Goal: Task Accomplishment & Management: Use online tool/utility

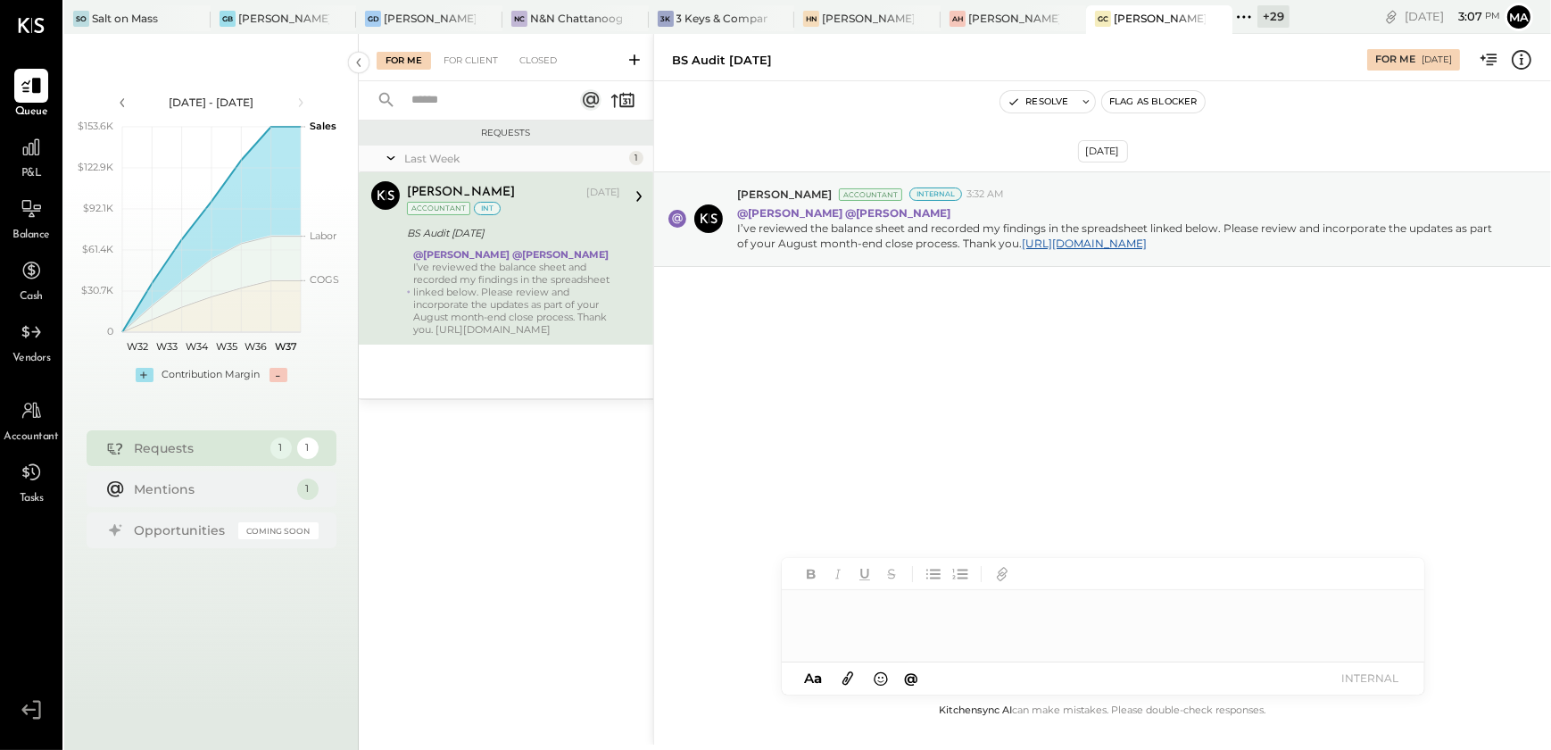
click at [1265, 22] on div "+ 29" at bounding box center [1273, 16] width 32 height 22
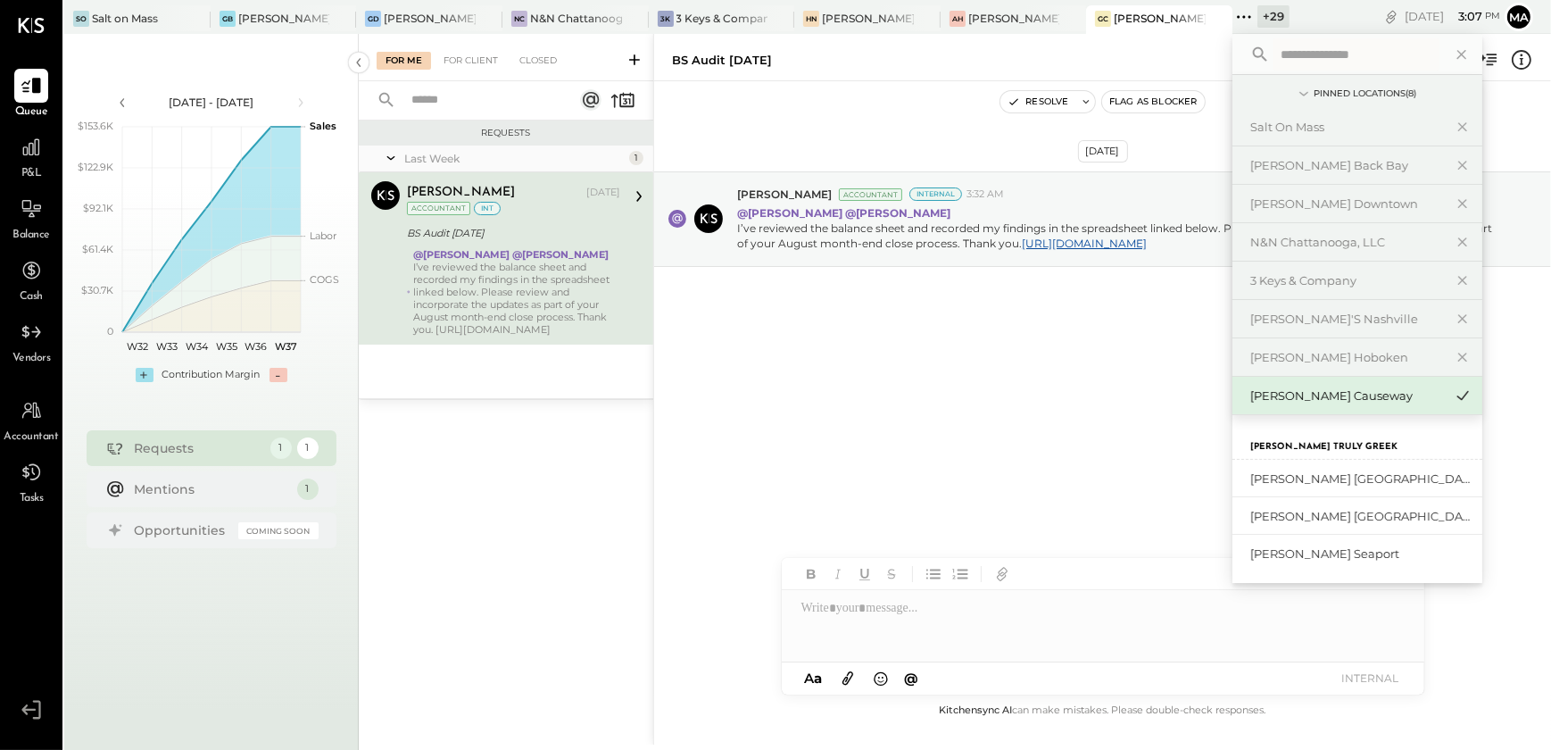
click at [1294, 59] on input "text" at bounding box center [1356, 54] width 166 height 32
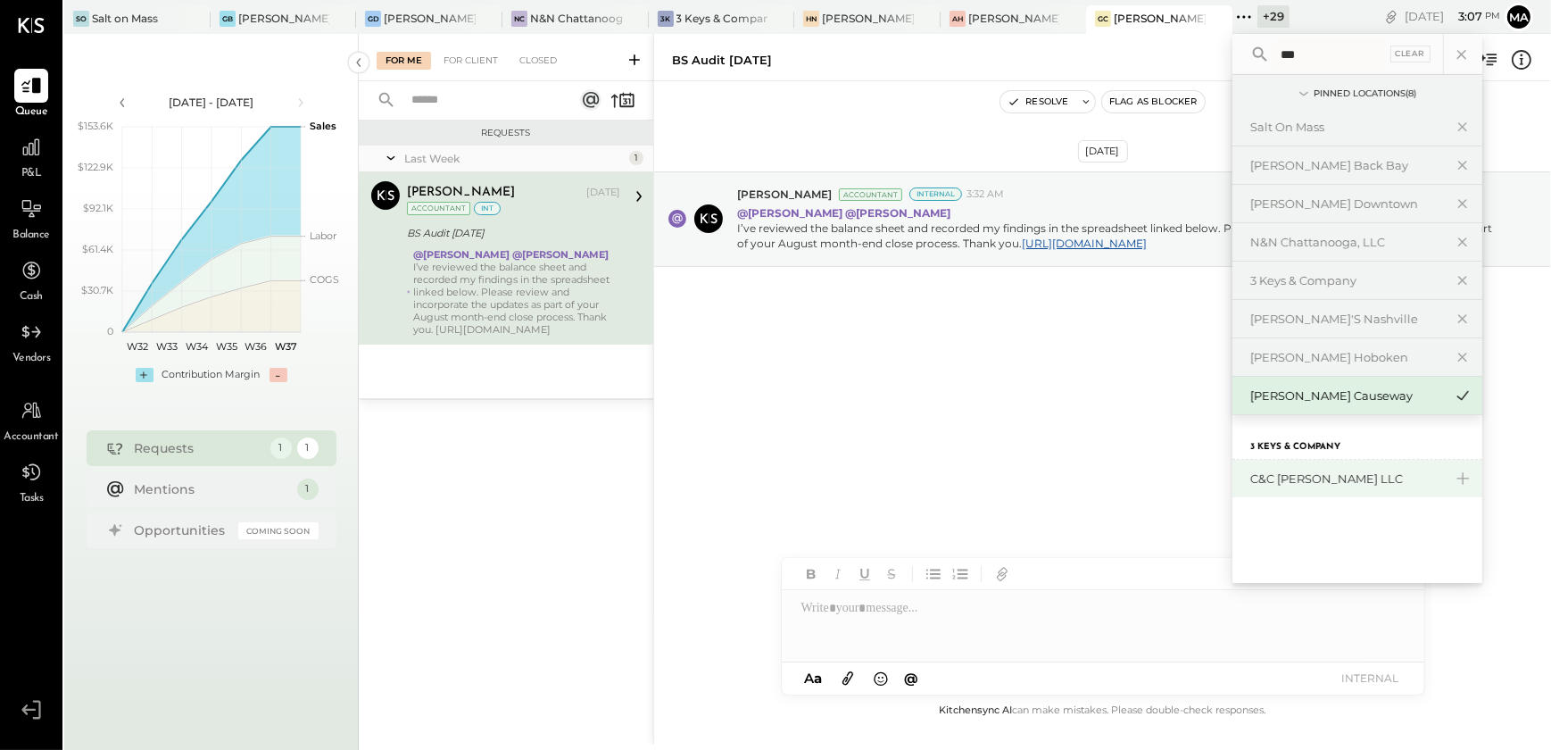
type input "***"
click at [1302, 482] on div "C&C [PERSON_NAME] LLC" at bounding box center [1346, 478] width 193 height 17
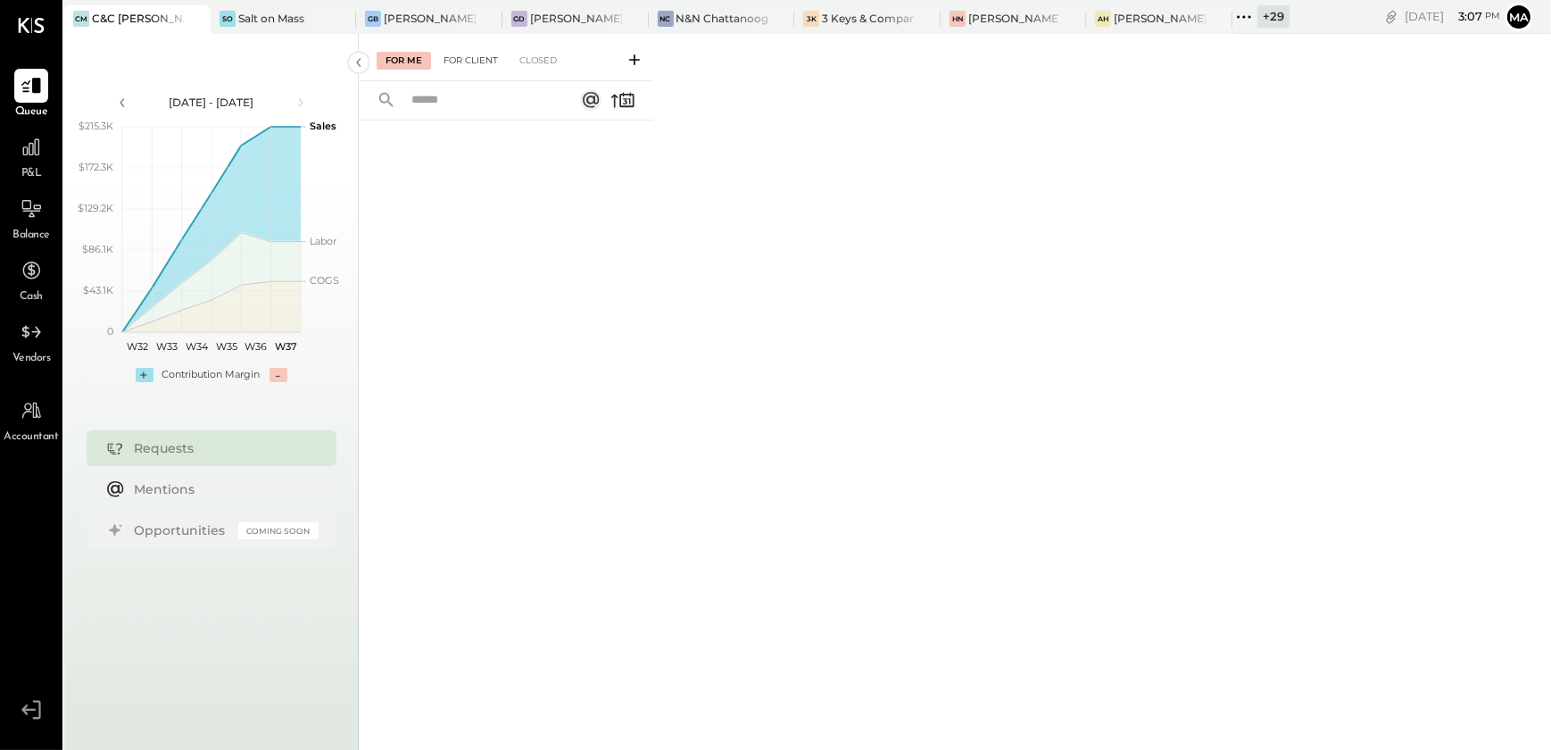
click at [482, 64] on div "For Client" at bounding box center [471, 61] width 72 height 18
click at [25, 158] on icon at bounding box center [31, 147] width 23 height 23
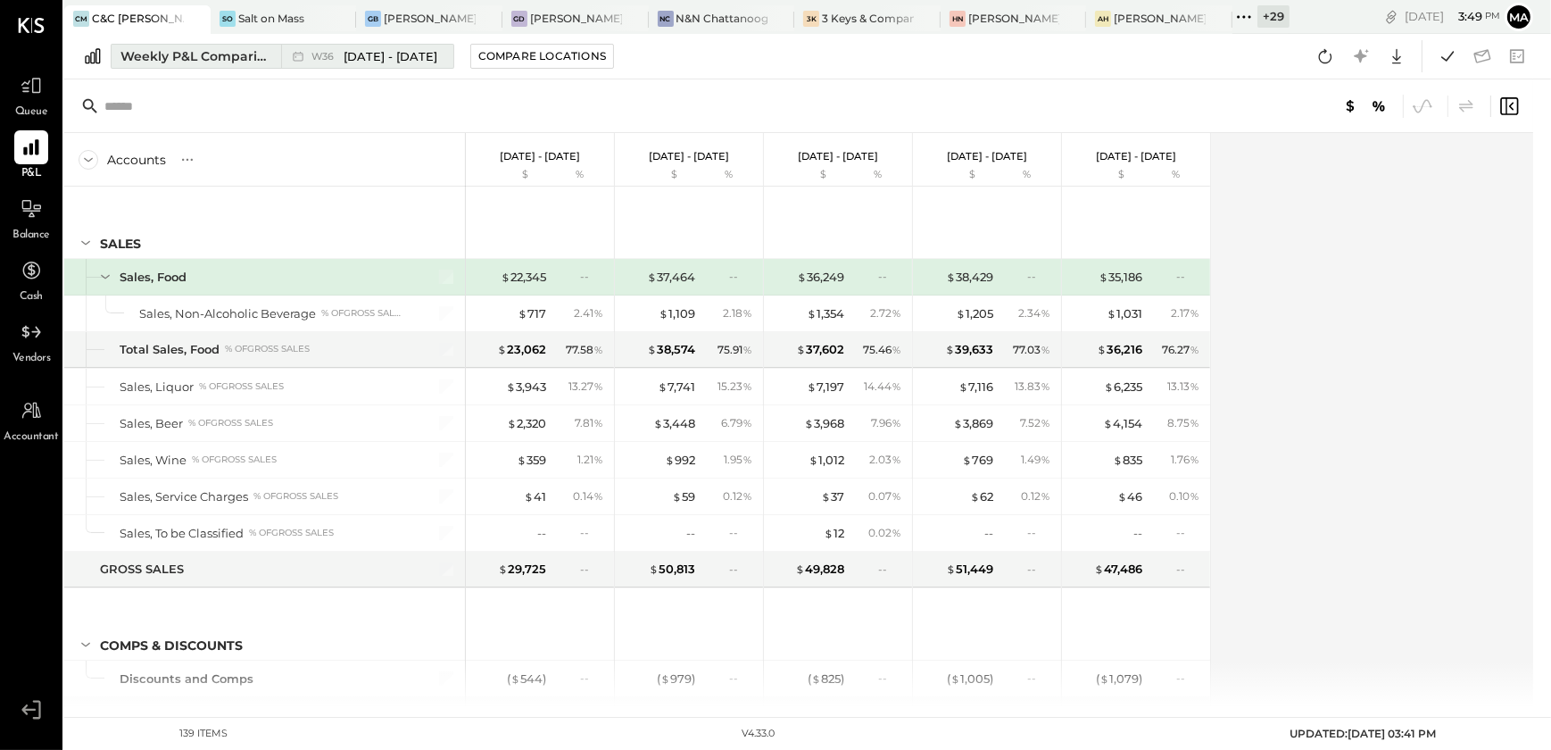
click at [168, 53] on div "Weekly P&L Comparison" at bounding box center [195, 56] width 150 height 18
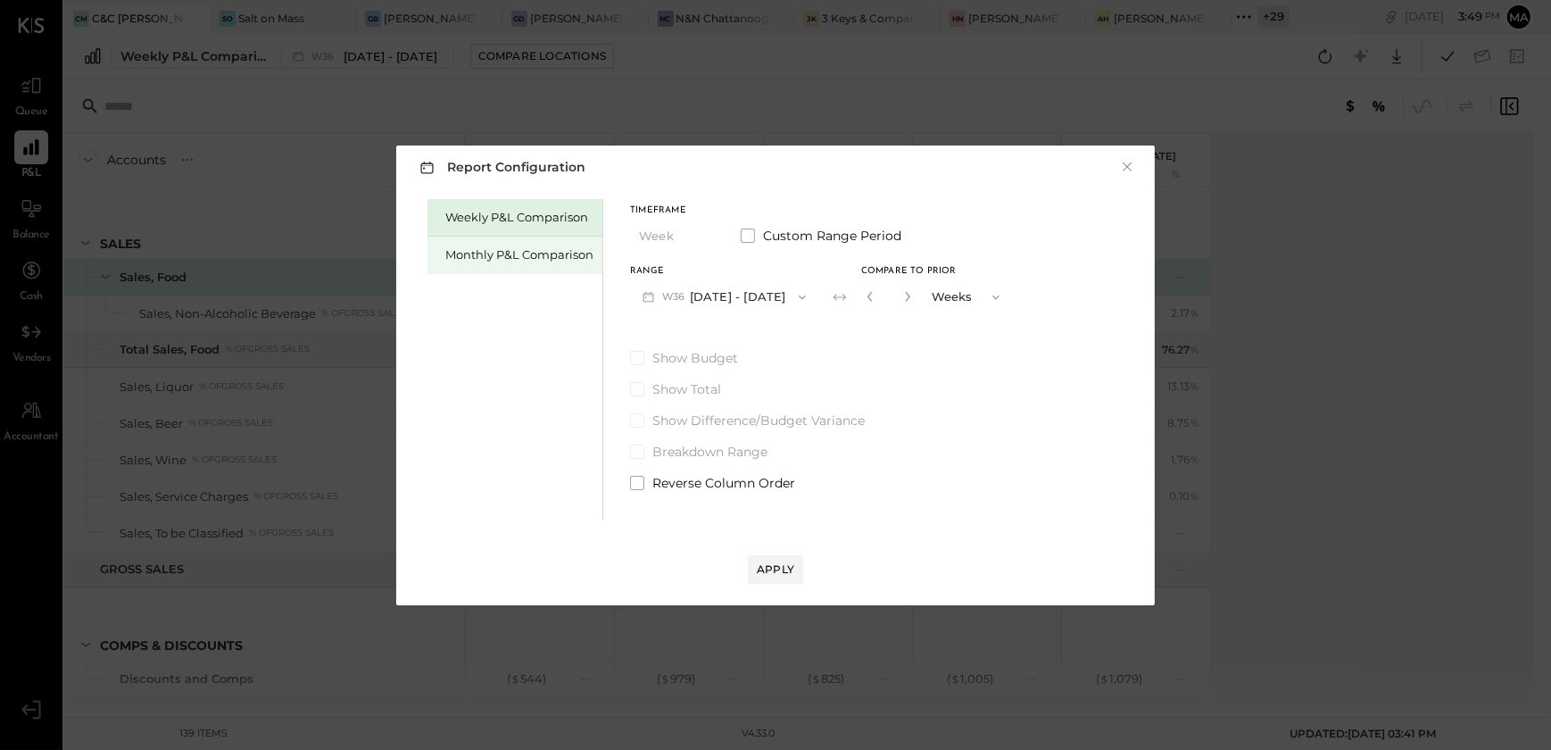
click at [508, 264] on div "Monthly P&L Comparison" at bounding box center [514, 254] width 175 height 37
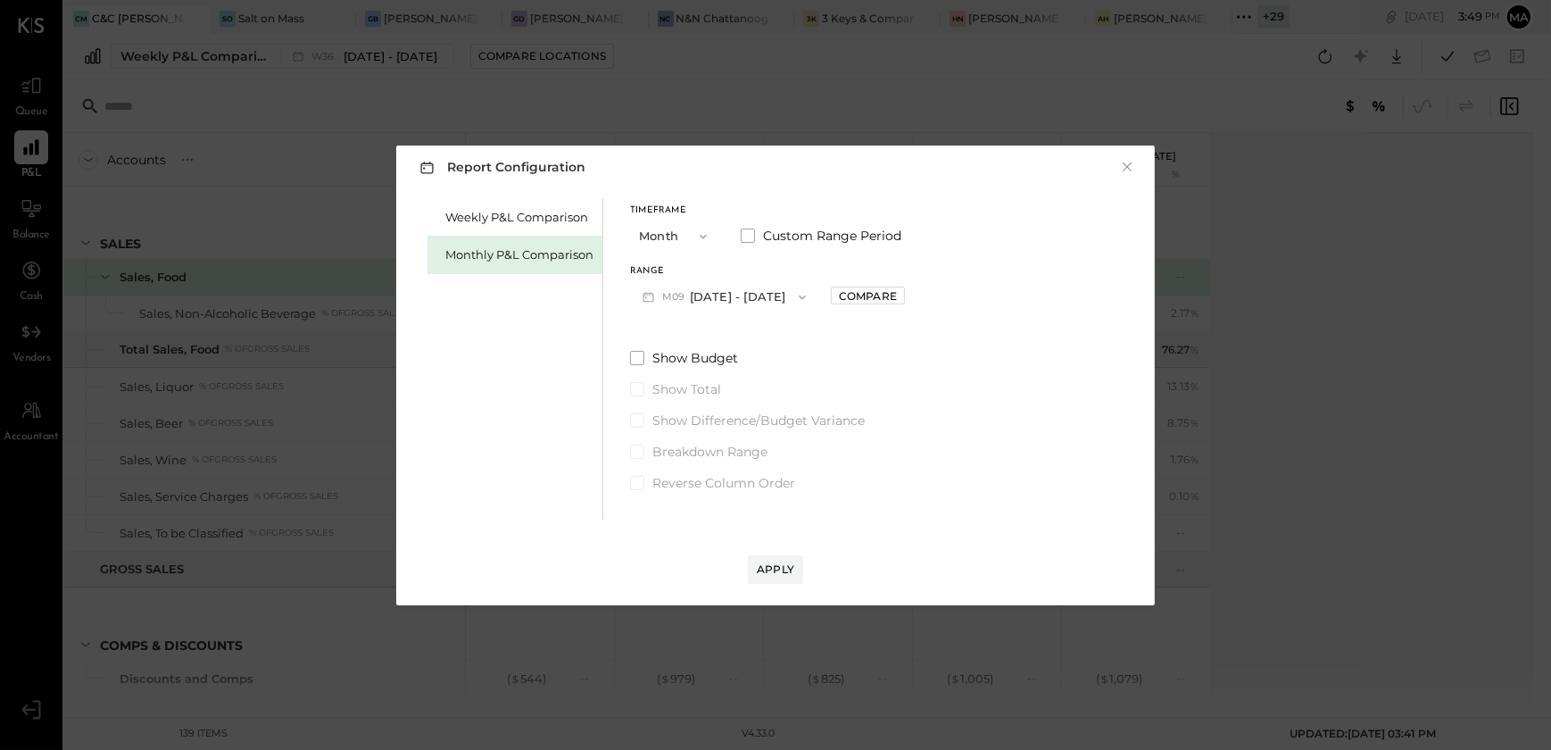
click at [758, 302] on button "M09 [DATE] - [DATE]" at bounding box center [724, 296] width 188 height 33
click at [756, 330] on div "M08 [DATE] - [DATE]" at bounding box center [732, 337] width 203 height 37
click at [790, 566] on div "Apply" at bounding box center [775, 568] width 37 height 15
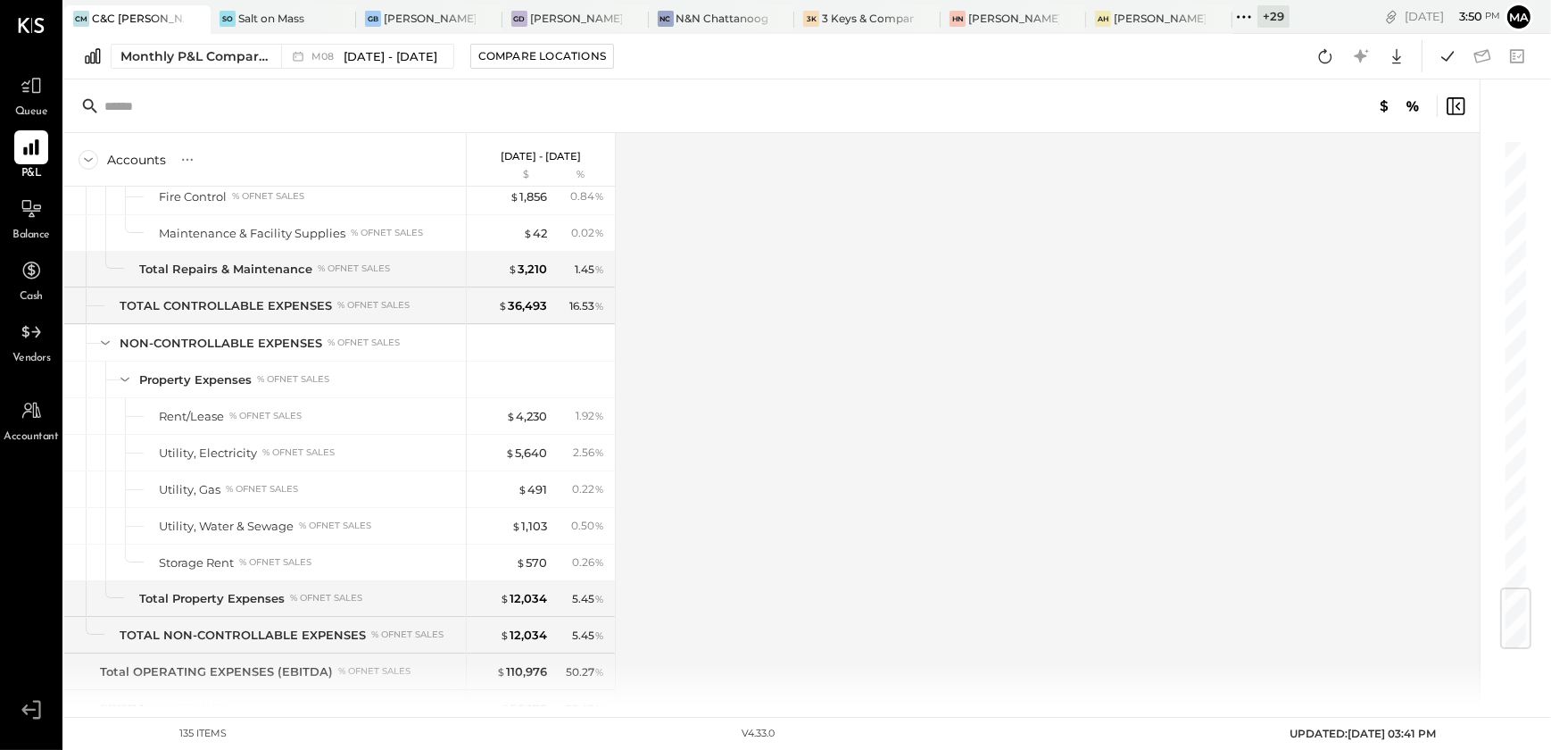
scroll to position [3790, 0]
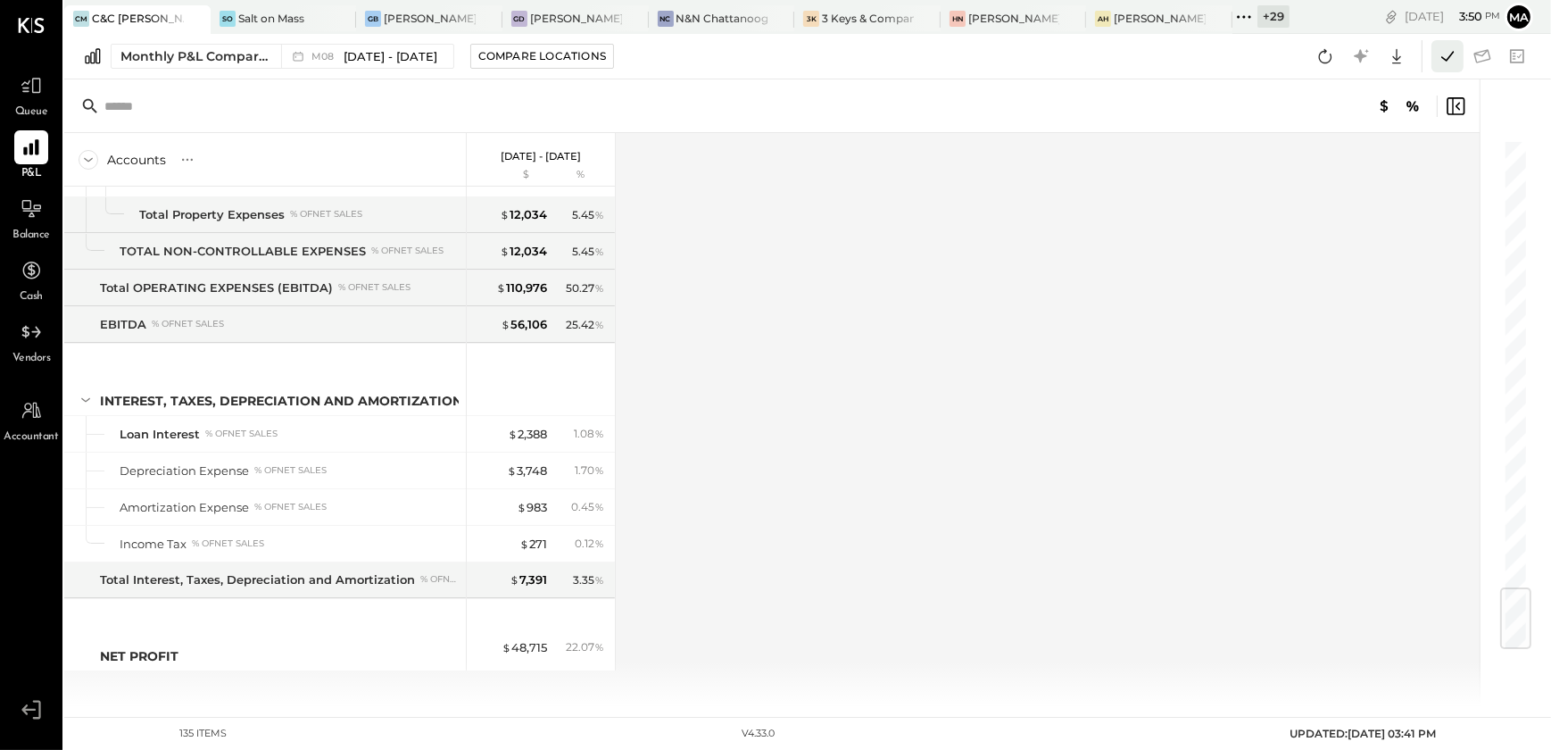
click at [1444, 62] on icon at bounding box center [1447, 56] width 23 height 23
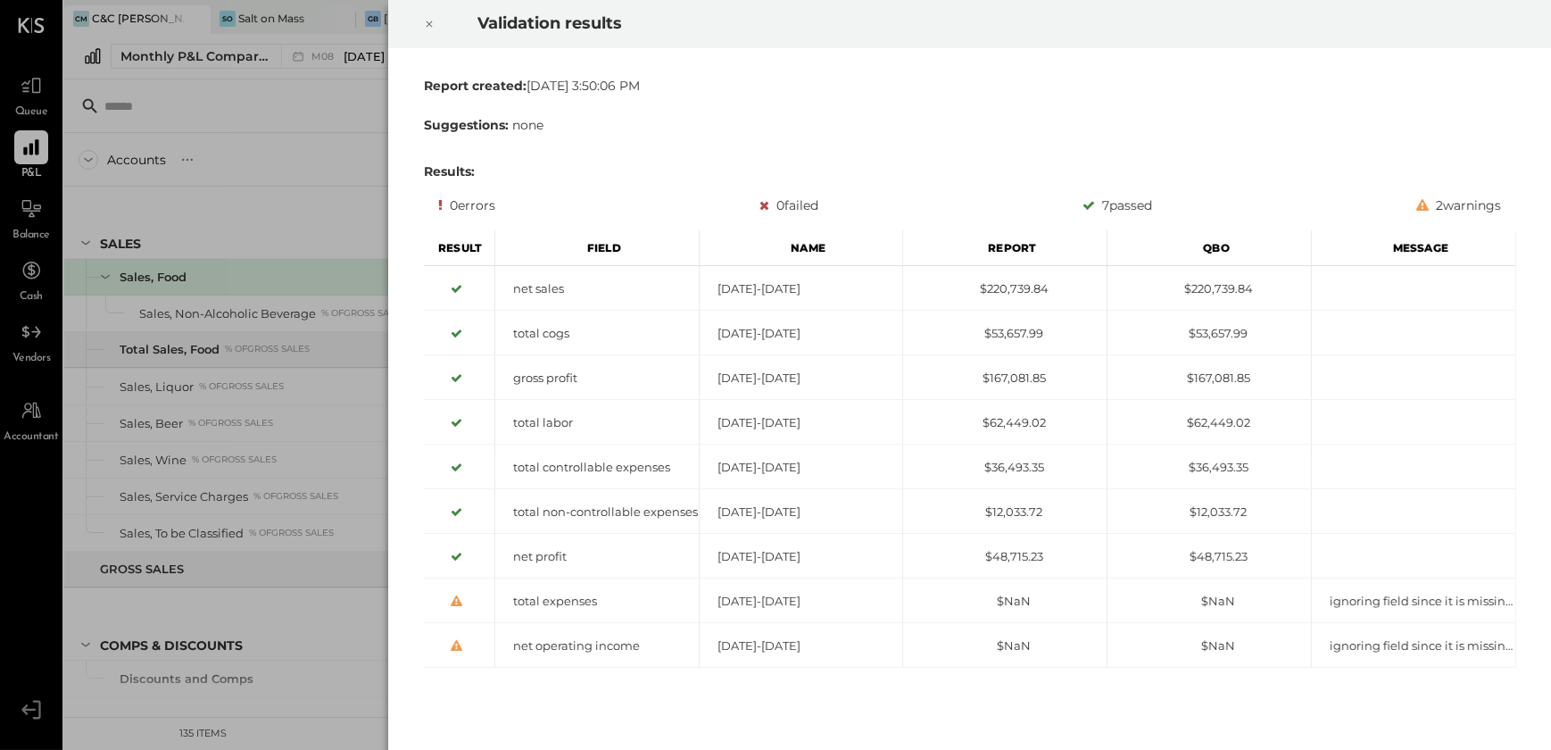
drag, startPoint x: 427, startPoint y: 26, endPoint x: 446, endPoint y: 26, distance: 18.7
click at [433, 26] on icon at bounding box center [429, 23] width 11 height 21
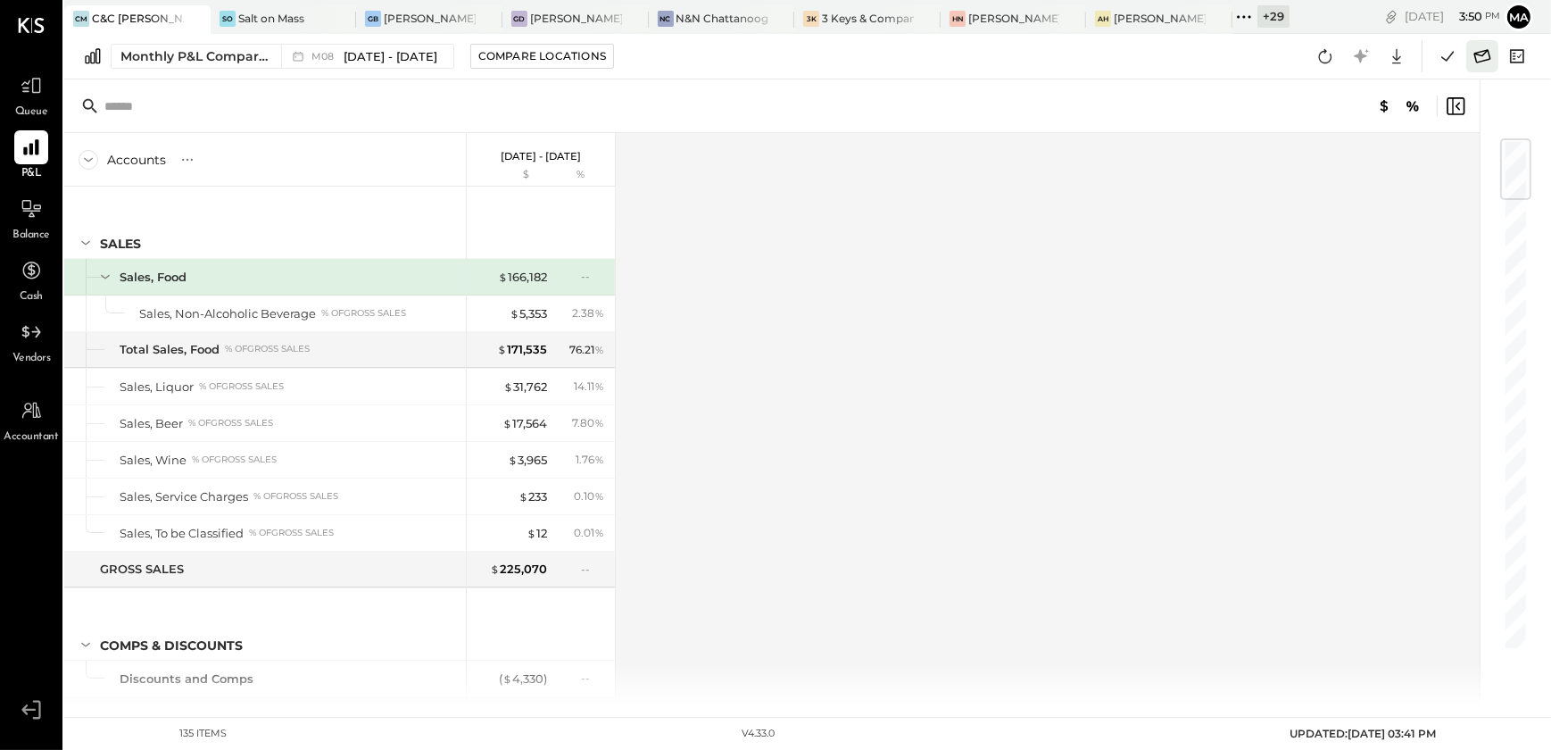
click at [1481, 62] on icon at bounding box center [1482, 56] width 23 height 23
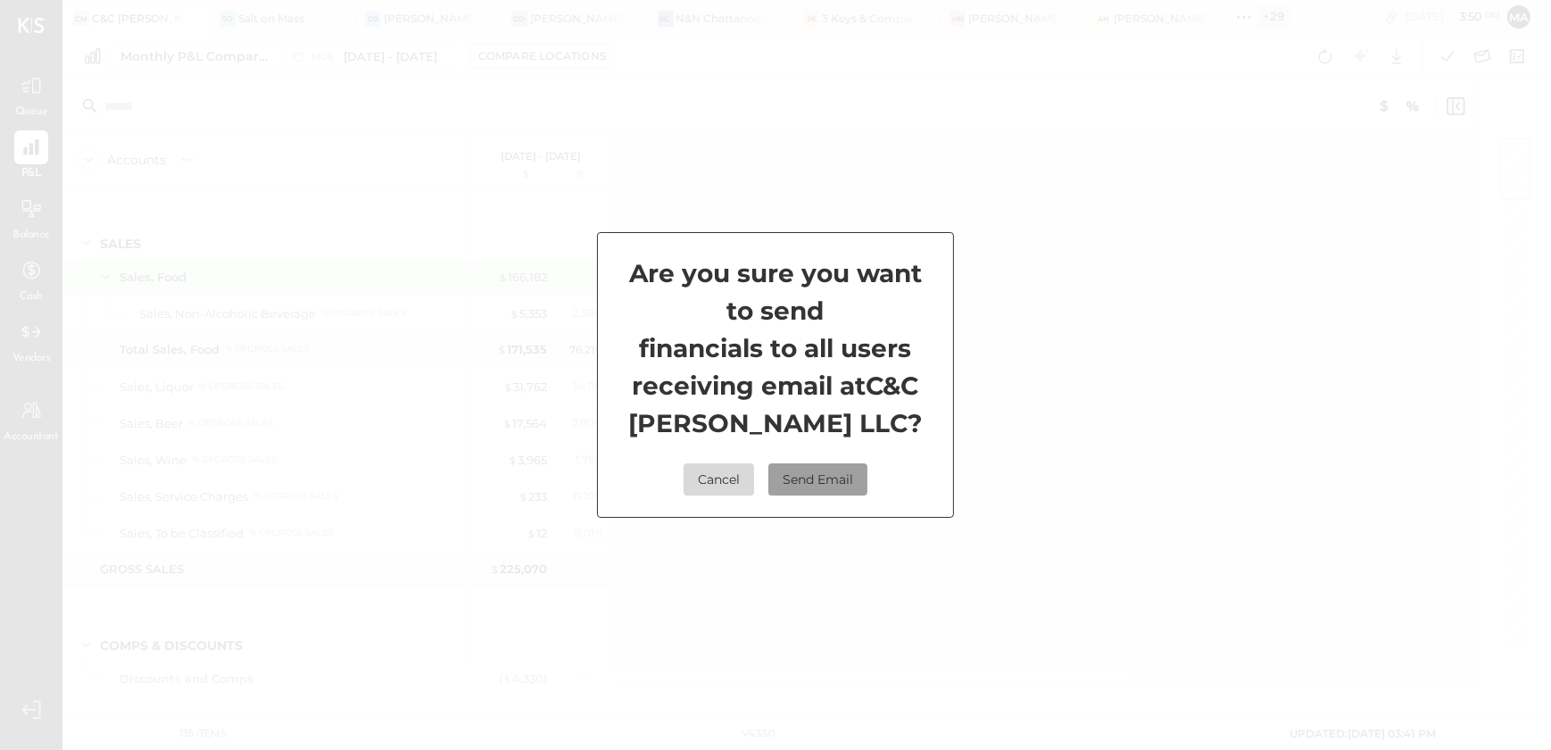
click at [808, 488] on button "Send Email" at bounding box center [817, 479] width 99 height 32
